Goal: Transaction & Acquisition: Purchase product/service

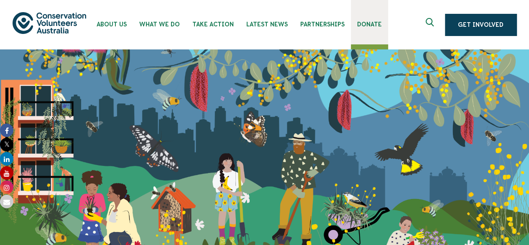
click at [361, 26] on span "Donate" at bounding box center [369, 24] width 25 height 7
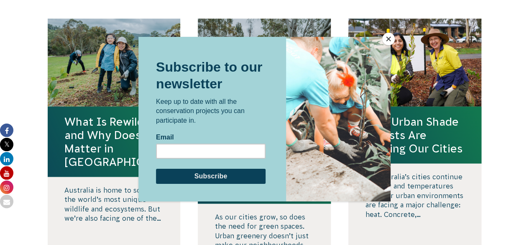
scroll to position [841, 0]
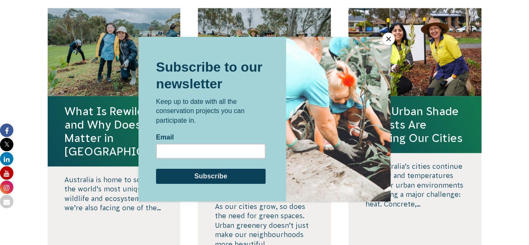
click at [387, 35] on button "Close" at bounding box center [388, 39] width 13 height 13
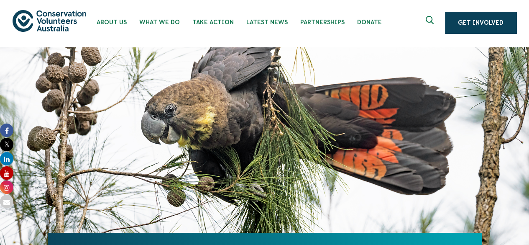
scroll to position [0, 0]
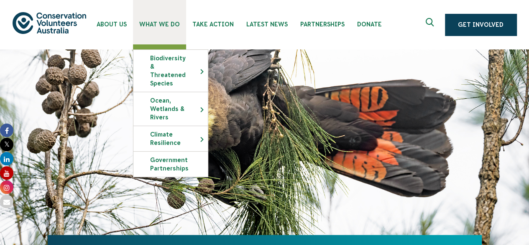
click at [153, 15] on link "What We Do" at bounding box center [159, 22] width 53 height 44
